Goal: Browse casually

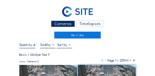
scroll to position [41, 0]
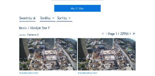
scroll to position [33, 0]
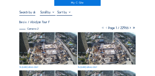
click at [28, 44] on img at bounding box center [48, 48] width 58 height 32
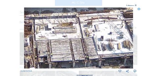
drag, startPoint x: 83, startPoint y: 46, endPoint x: 89, endPoint y: 33, distance: 13.8
click at [89, 33] on img at bounding box center [78, 38] width 109 height 61
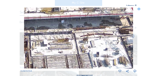
drag, startPoint x: 77, startPoint y: 18, endPoint x: 72, endPoint y: 34, distance: 17.0
click at [72, 34] on img at bounding box center [78, 38] width 109 height 61
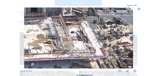
drag, startPoint x: 110, startPoint y: 26, endPoint x: 82, endPoint y: 69, distance: 51.0
click at [82, 69] on img at bounding box center [78, 38] width 109 height 61
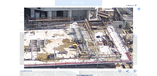
drag, startPoint x: 71, startPoint y: 43, endPoint x: 96, endPoint y: 48, distance: 26.0
click at [96, 48] on img at bounding box center [78, 38] width 109 height 61
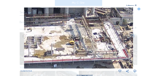
drag, startPoint x: 88, startPoint y: 47, endPoint x: 85, endPoint y: 44, distance: 4.4
click at [85, 44] on img at bounding box center [78, 38] width 109 height 61
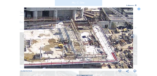
drag, startPoint x: 112, startPoint y: 43, endPoint x: 101, endPoint y: 46, distance: 11.6
click at [101, 46] on img at bounding box center [78, 38] width 109 height 61
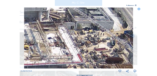
drag, startPoint x: 67, startPoint y: 44, endPoint x: 62, endPoint y: 45, distance: 5.3
click at [62, 45] on img at bounding box center [78, 38] width 109 height 61
click at [139, 9] on icon at bounding box center [138, 9] width 3 height 3
